Goal: Transaction & Acquisition: Register for event/course

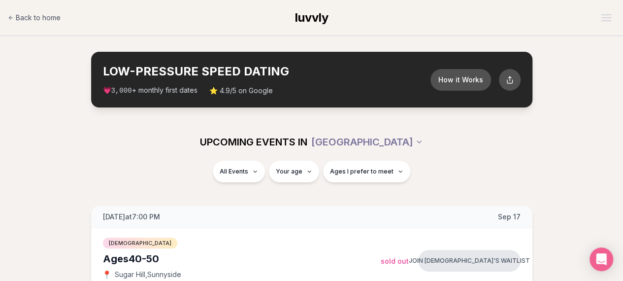
click at [411, 161] on div "All Events Your age Ages I prefer to meet" at bounding box center [311, 173] width 551 height 26
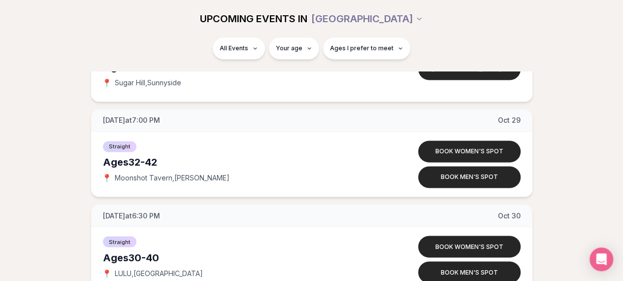
scroll to position [4549, 0]
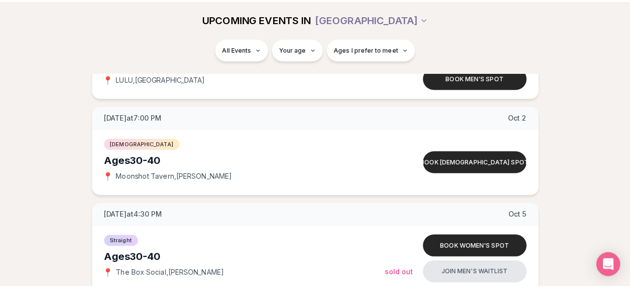
scroll to position [1812, 0]
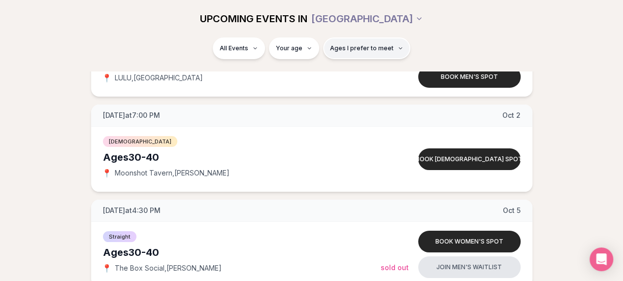
click at [384, 48] on span "Ages I prefer to meet" at bounding box center [362, 48] width 64 height 8
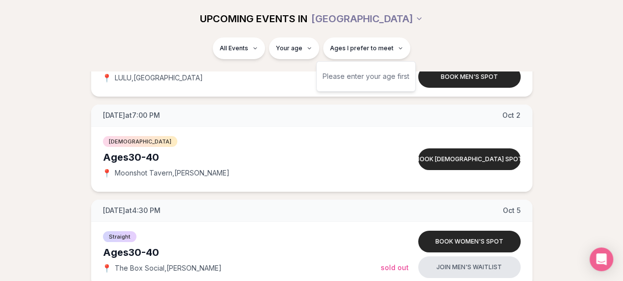
click at [356, 79] on div "Please enter your age first" at bounding box center [365, 76] width 87 height 18
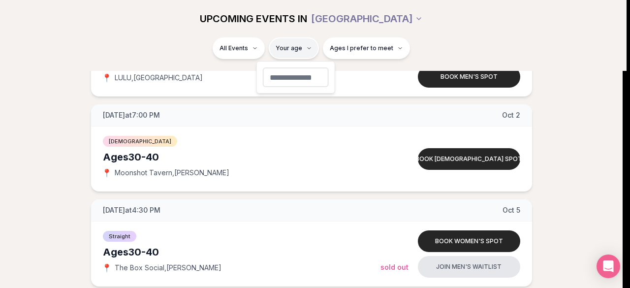
type input "**"
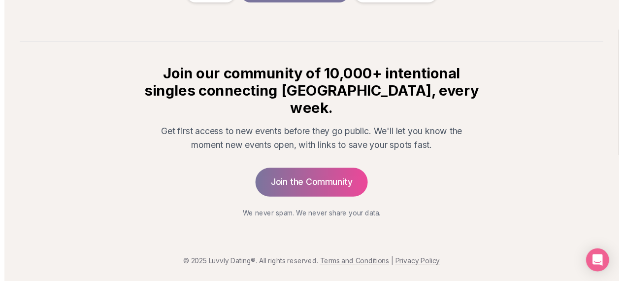
scroll to position [208, 0]
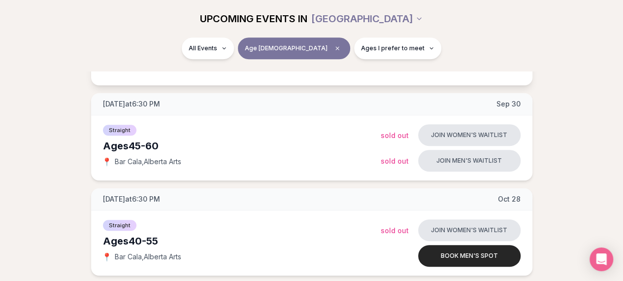
click at [449, 74] on div "[DEMOGRAPHIC_DATA] Ages [DEMOGRAPHIC_DATA] 📍 Bar Cala , [GEOGRAPHIC_DATA] Arts …" at bounding box center [311, 52] width 441 height 65
click at [561, 169] on div "[DATE] at 6:30 PM [DATE] Ages [DEMOGRAPHIC_DATA] [DEMOGRAPHIC_DATA] 📍 Bar Cala …" at bounding box center [311, 136] width 591 height 277
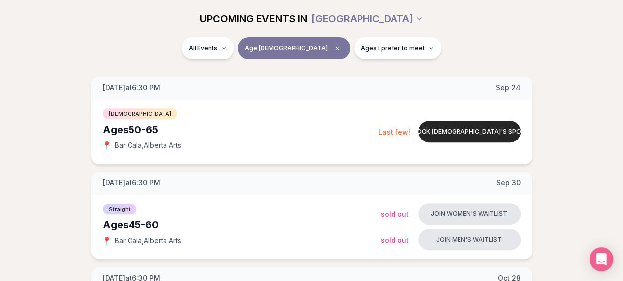
scroll to position [109, 0]
